Goal: Task Accomplishment & Management: Manage account settings

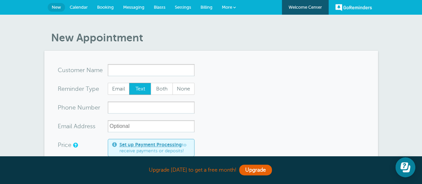
click at [80, 4] on link "Calendar" at bounding box center [78, 7] width 27 height 15
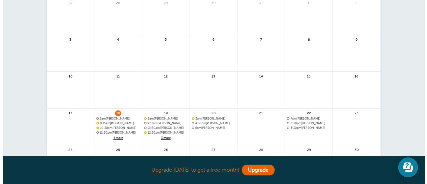
scroll to position [100, 0]
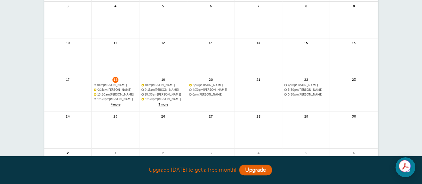
click at [117, 104] on span "4 more" at bounding box center [115, 105] width 43 height 6
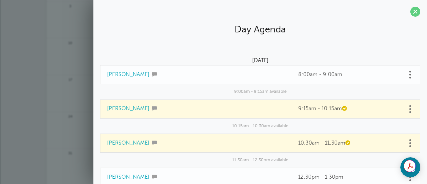
scroll to position [33, 0]
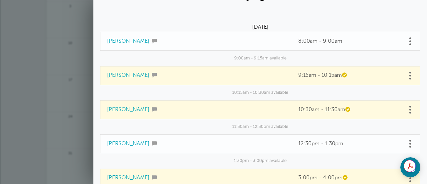
click at [187, 46] on td "Caitlin Chester" at bounding box center [196, 41] width 192 height 19
click at [137, 40] on link "Caitlin Chester" at bounding box center [128, 41] width 42 height 6
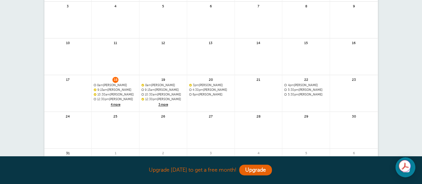
click at [163, 104] on span "3 more" at bounding box center [163, 105] width 43 height 6
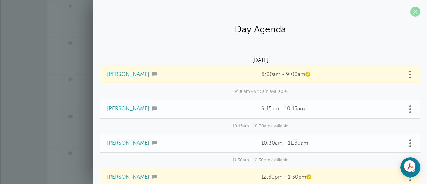
click at [411, 10] on span at bounding box center [416, 12] width 10 height 10
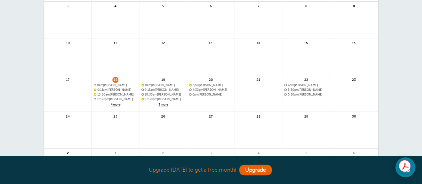
click at [116, 105] on span "4 more" at bounding box center [115, 105] width 43 height 6
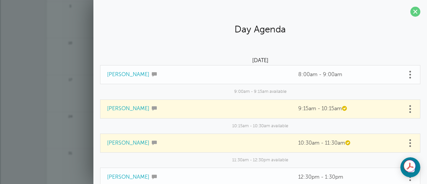
drag, startPoint x: 297, startPoint y: 17, endPoint x: 288, endPoint y: 14, distance: 10.1
click at [287, 14] on section "Day Agenda Monday, 8/18 Caitlin Chester 8:00am - 9:00am 9:00am - 9:15am availab…" at bounding box center [260, 178] width 334 height 357
click at [407, 74] on link at bounding box center [410, 74] width 7 height 10
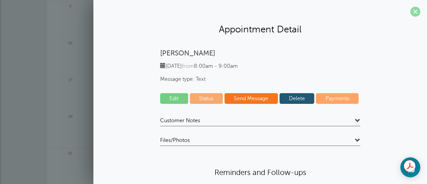
click at [412, 14] on span at bounding box center [416, 12] width 10 height 10
